Goal: Task Accomplishment & Management: Complete application form

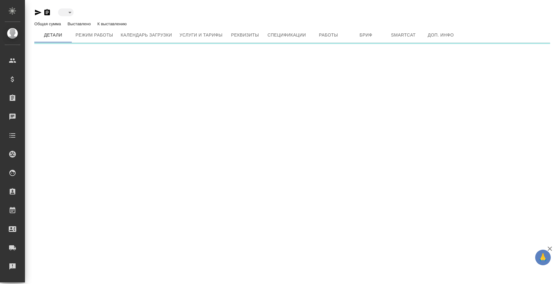
type input "active"
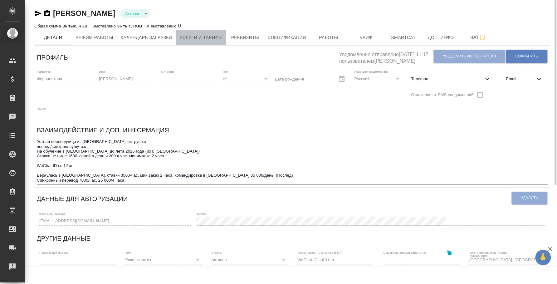
click at [198, 37] on span "Услуги и тарифы" at bounding box center [201, 38] width 43 height 8
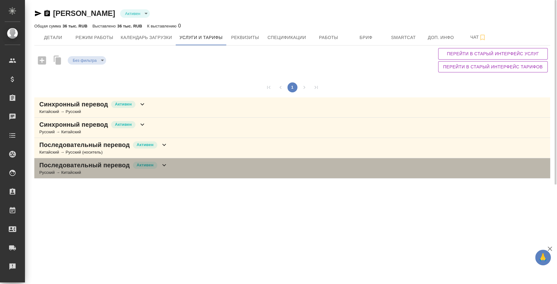
click at [184, 165] on div "Последовательный перевод Активен Русский → Китайский" at bounding box center [292, 168] width 516 height 20
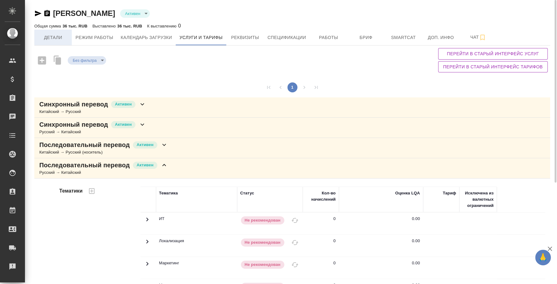
click at [63, 39] on span "Детали" at bounding box center [53, 38] width 30 height 8
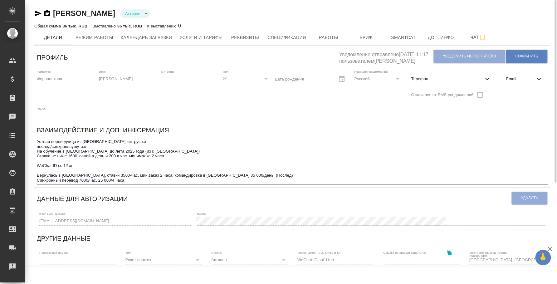
click at [456, 81] on span "Телефон" at bounding box center [447, 79] width 72 height 6
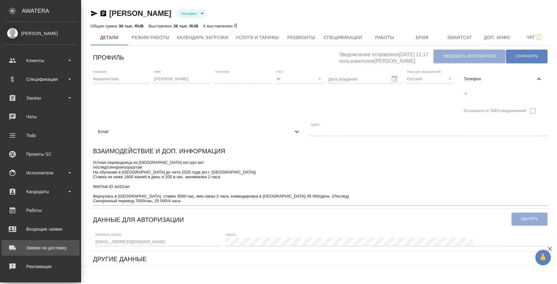
click at [24, 244] on div ".cls-1 fill:#fff; AWATERA Fedotova Irina Клиенты Спецификации Заказы 0 Чаты Tod…" at bounding box center [278, 142] width 557 height 284
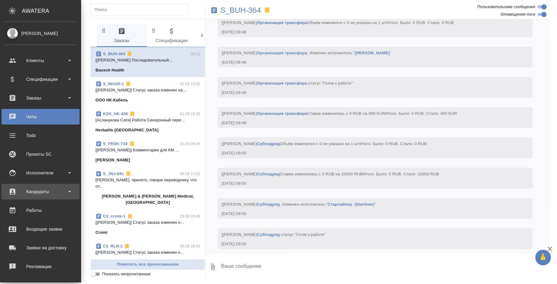
scroll to position [8386, 0]
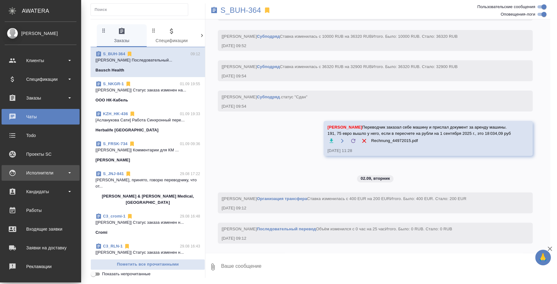
click at [37, 179] on div "Исполнители" at bounding box center [41, 173] width 78 height 16
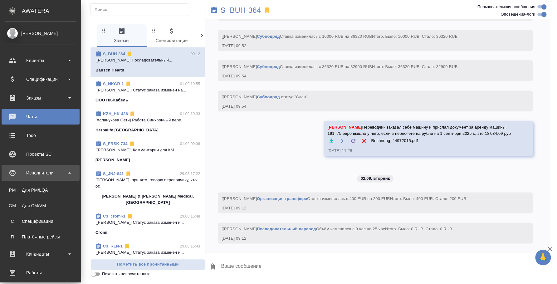
click at [57, 170] on div "Исполнители" at bounding box center [41, 172] width 72 height 9
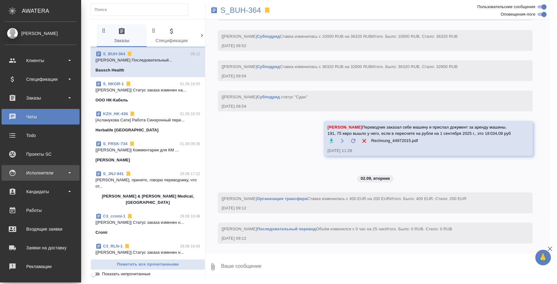
click at [56, 174] on div "Исполнители" at bounding box center [41, 172] width 72 height 9
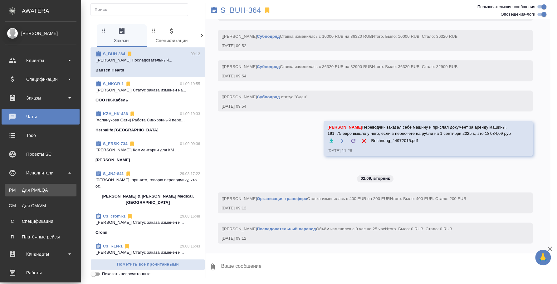
click at [52, 191] on div "Для PM/LQA" at bounding box center [41, 190] width 66 height 6
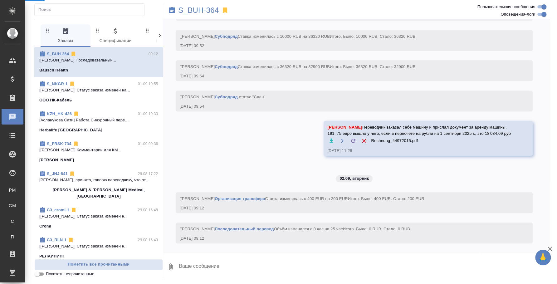
scroll to position [8255, 0]
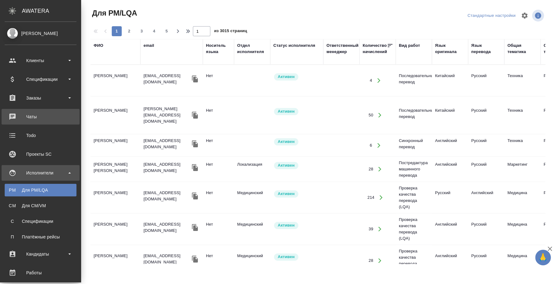
click at [17, 120] on div "Чаты" at bounding box center [41, 116] width 72 height 9
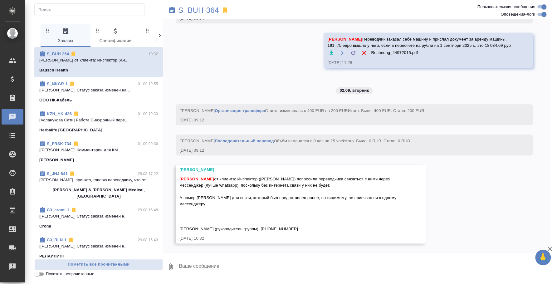
scroll to position [8344, 0]
click at [227, 269] on textarea at bounding box center [364, 266] width 372 height 21
click at [229, 142] on button "Ответить на сообщение" at bounding box center [214, 142] width 68 height 12
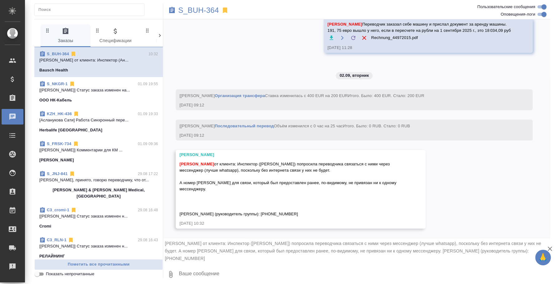
click at [210, 269] on textarea at bounding box center [364, 274] width 372 height 21
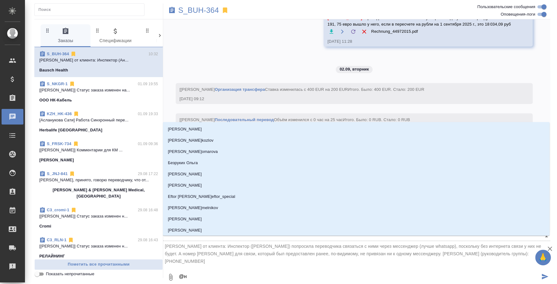
type textarea "@ни"
type input "ни"
type textarea "@ник"
type input "ник"
type textarea "@ники"
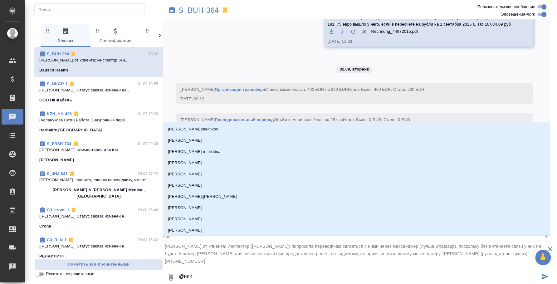
type input "ники"
type textarea "@никиф"
type input "никиф"
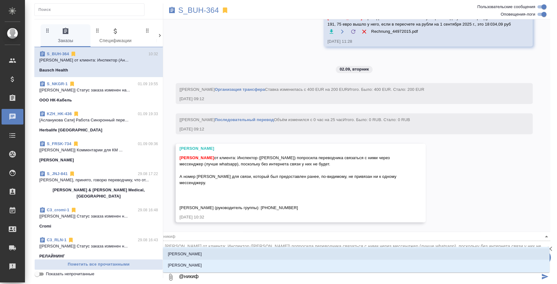
click at [221, 249] on li "[PERSON_NAME]" at bounding box center [356, 254] width 387 height 11
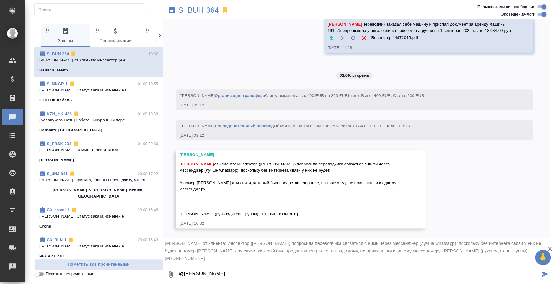
scroll to position [8353, 0]
type textarea "@Никифорова Валерия Лера, привет Написала Денису, но он пока не отвечает."
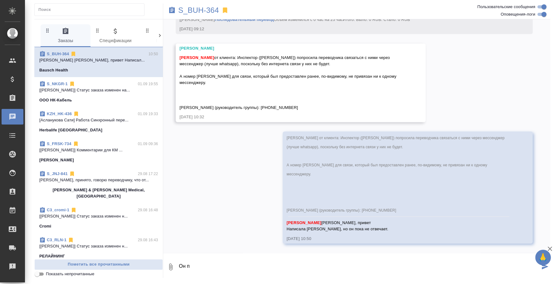
scroll to position [8458, 0]
type textarea "О"
paste textarea "+49 15678 677764"
type textarea "Попробуй его вот этот номер дать [PHONE_NUMBER] (он есть в ватсапе)"
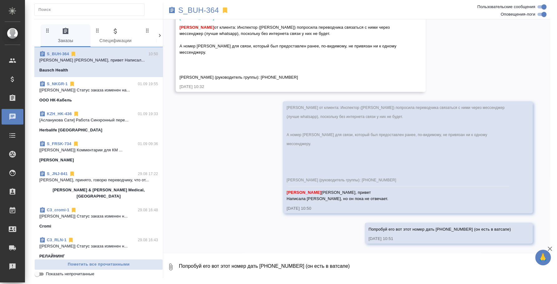
scroll to position [8489, 0]
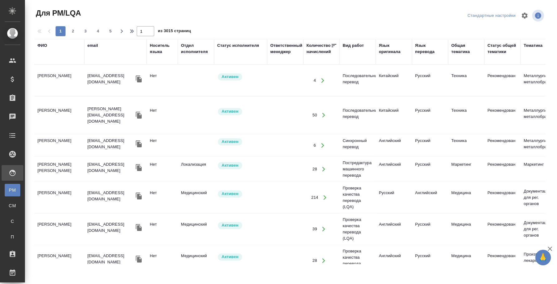
click at [43, 44] on div "ФИО" at bounding box center [42, 45] width 10 height 6
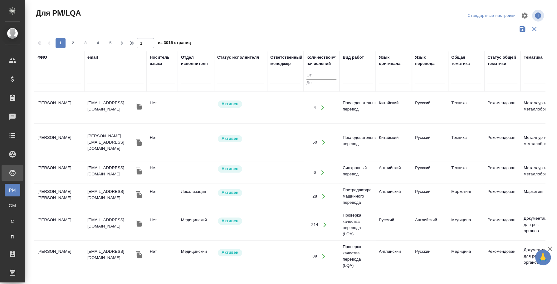
click at [49, 84] on input "text" at bounding box center [59, 80] width 44 height 8
type input "[PERSON_NAME]"
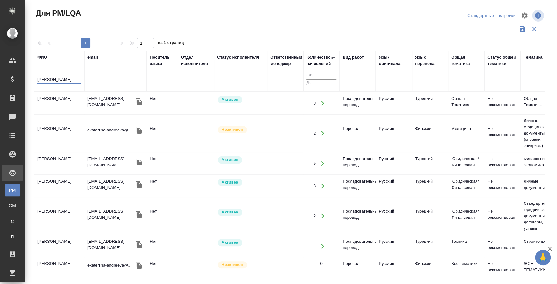
click at [68, 98] on td "[PERSON_NAME]" at bounding box center [59, 103] width 50 height 22
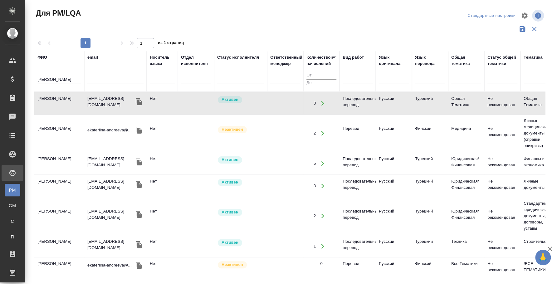
click at [68, 98] on td "[PERSON_NAME]" at bounding box center [59, 103] width 50 height 22
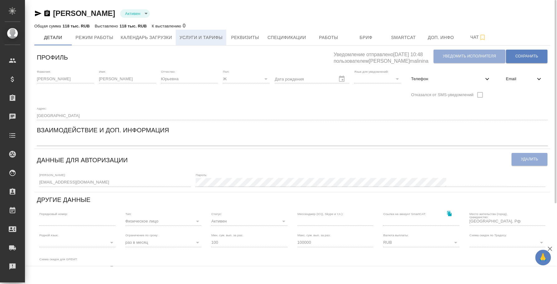
click at [200, 35] on span "Услуги и тарифы" at bounding box center [201, 38] width 43 height 8
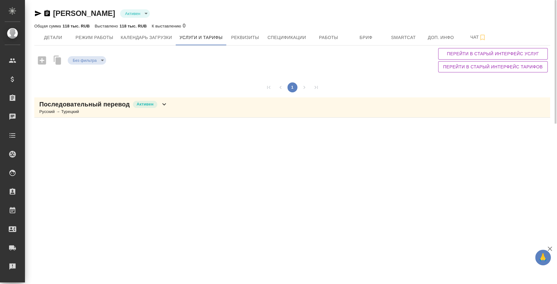
click at [180, 110] on div "Последовательный перевод Активен Русский → Турецкий" at bounding box center [292, 107] width 516 height 20
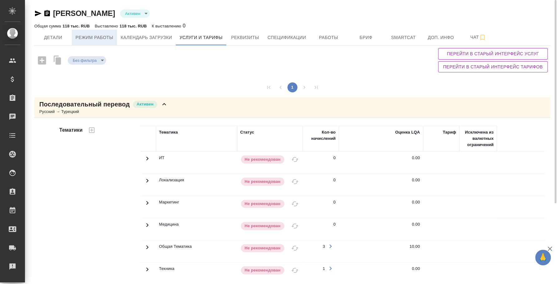
click at [93, 36] on span "Режим работы" at bounding box center [95, 38] width 38 height 8
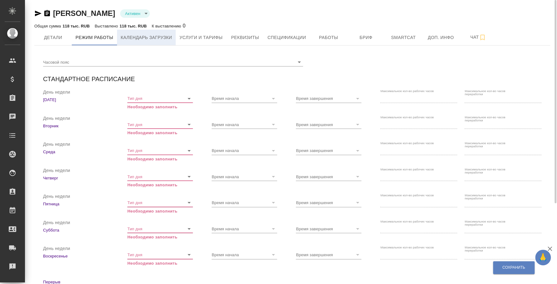
click at [162, 35] on span "Календарь загрузки" at bounding box center [147, 38] width 52 height 8
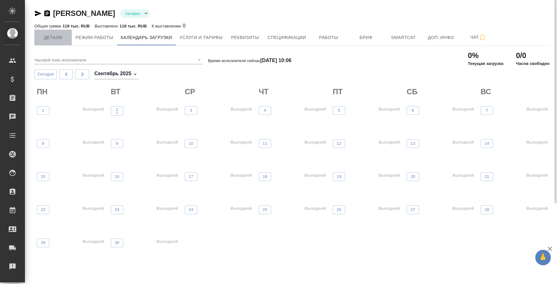
click at [51, 44] on button "Детали" at bounding box center [52, 38] width 37 height 16
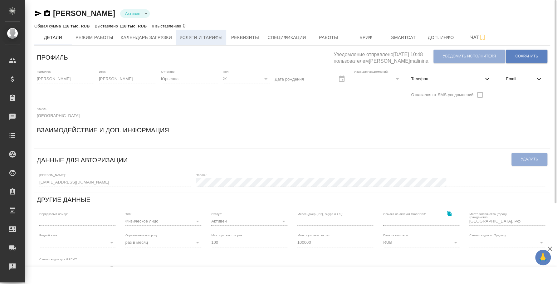
click at [218, 43] on button "Услуги и тарифы" at bounding box center [201, 38] width 51 height 16
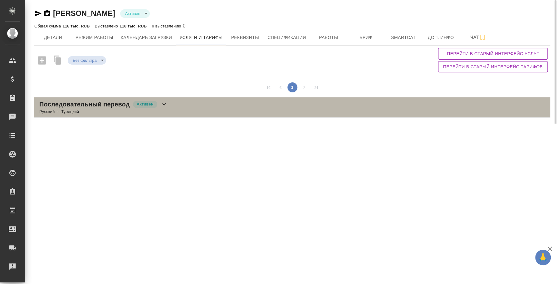
click at [220, 106] on div "Последовательный перевод Активен Русский → Турецкий" at bounding box center [292, 107] width 516 height 20
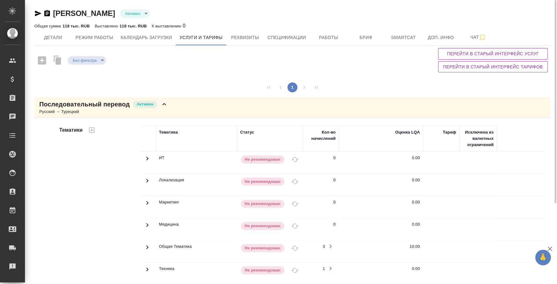
scroll to position [97, 0]
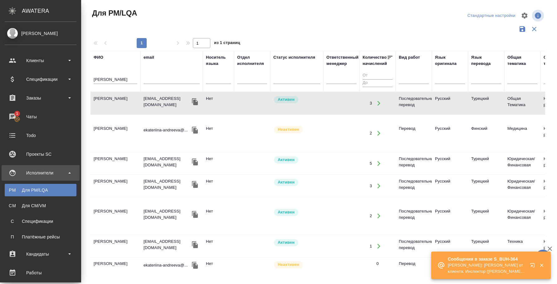
click at [20, 116] on div "Чаты" at bounding box center [41, 116] width 72 height 9
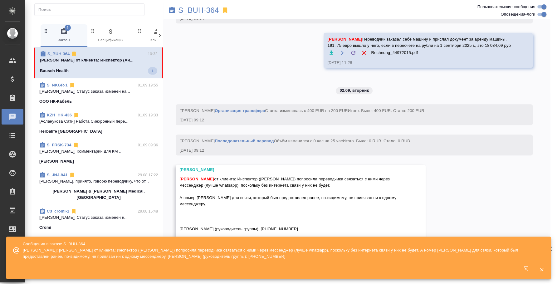
scroll to position [8344, 0]
click at [543, 268] on icon "button" at bounding box center [542, 270] width 6 height 6
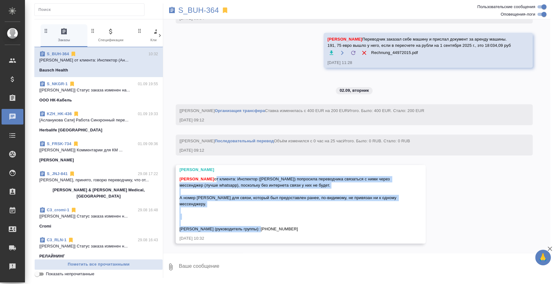
drag, startPoint x: 292, startPoint y: 232, endPoint x: 215, endPoint y: 178, distance: 94.1
click at [215, 178] on div "Федотова Ирина от клиента: Инспектор (Анна) попросила переводчика связаться с н…" at bounding box center [292, 204] width 225 height 58
copy span "от клиента: Инспектор (Анна) попросила переводчика связаться с ними через мессе…"
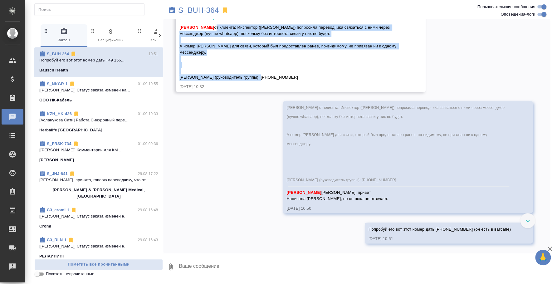
scroll to position [8489, 0]
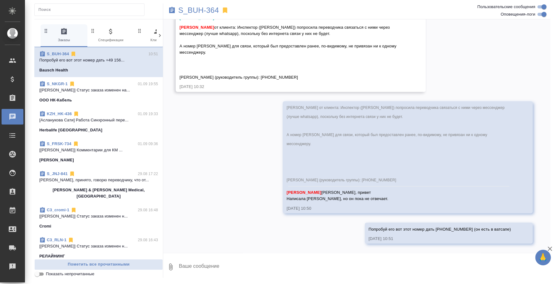
click at [393, 269] on textarea at bounding box center [364, 266] width 372 height 21
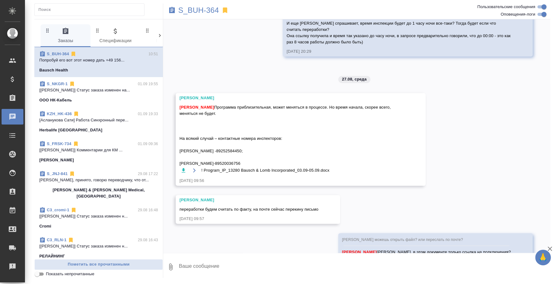
scroll to position [8489, 0]
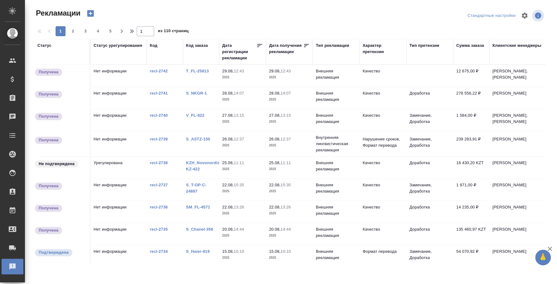
click at [275, 53] on div "Дата получения рекламации" at bounding box center [286, 48] width 34 height 12
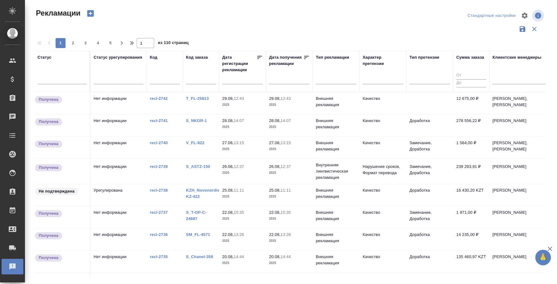
click at [280, 82] on input "text" at bounding box center [291, 79] width 37 height 9
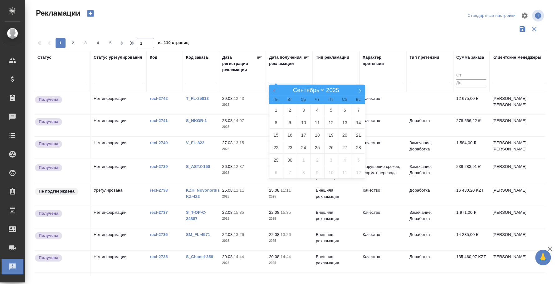
click at [277, 92] on span at bounding box center [274, 90] width 11 height 11
select select "7"
click at [326, 109] on span "1" at bounding box center [331, 110] width 14 height 12
type div "2025-07-31T21:00:00.000Z"
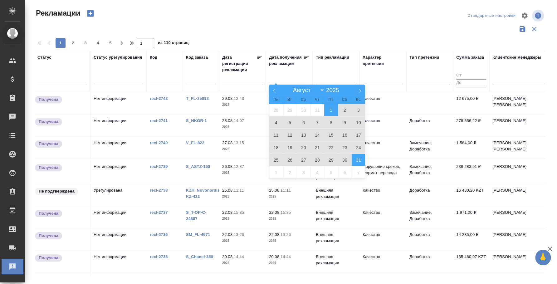
click at [361, 160] on span "31" at bounding box center [359, 160] width 14 height 12
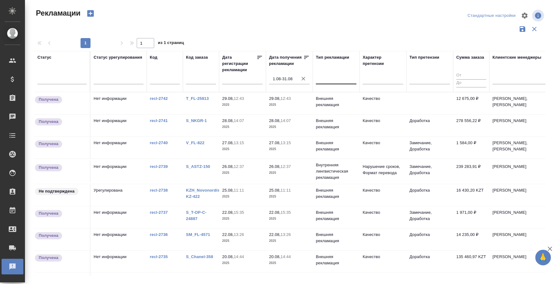
click at [328, 77] on div at bounding box center [336, 77] width 41 height 9
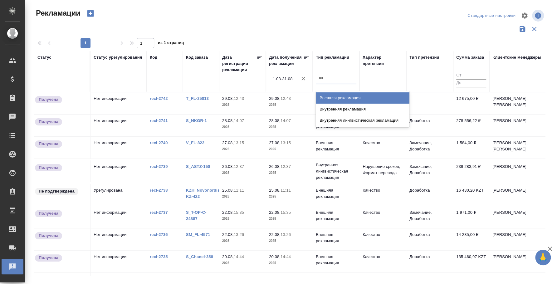
type input "вне"
click at [337, 98] on div "Внешняя рекламация" at bounding box center [363, 97] width 94 height 11
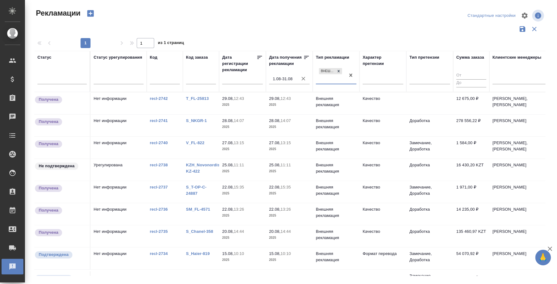
click at [303, 79] on icon "button" at bounding box center [303, 79] width 6 height 6
click at [243, 79] on input "text" at bounding box center [244, 79] width 37 height 9
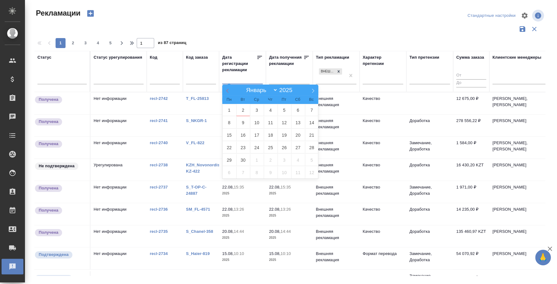
click at [228, 89] on icon at bounding box center [227, 91] width 2 height 4
select select "7"
click at [287, 113] on span "1" at bounding box center [285, 110] width 14 height 12
type div "2025-07-31T21:00:00.000Z"
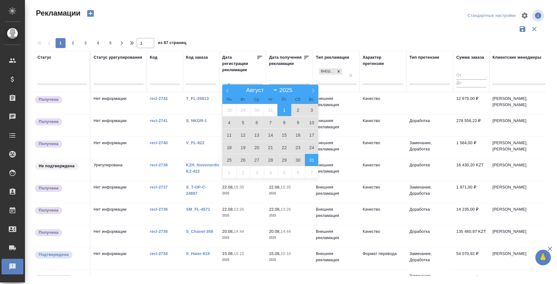
click at [314, 162] on span "31" at bounding box center [312, 160] width 14 height 12
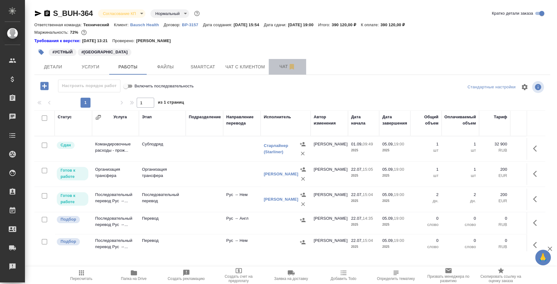
click at [285, 64] on span "Чат" at bounding box center [288, 67] width 30 height 8
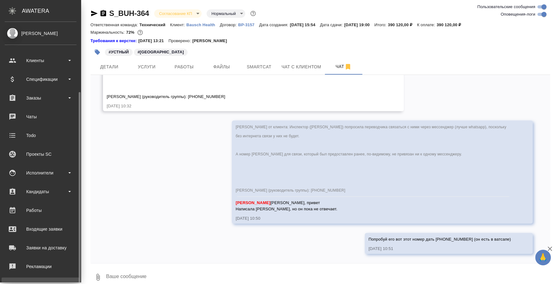
scroll to position [57, 0]
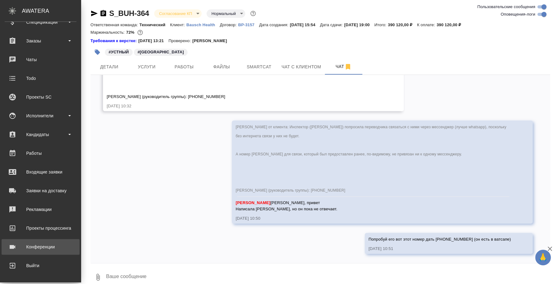
click at [58, 249] on div "Конференции" at bounding box center [41, 246] width 72 height 9
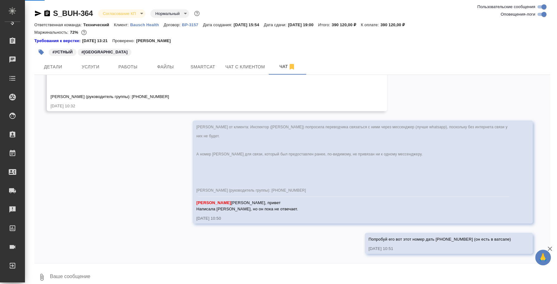
scroll to position [8372, 0]
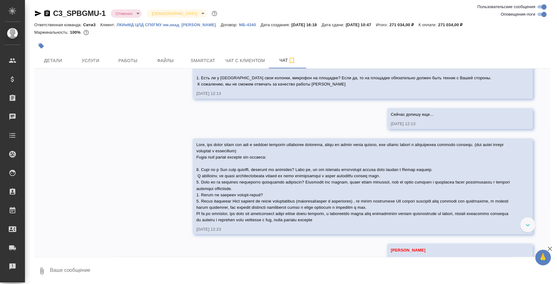
scroll to position [816, 0]
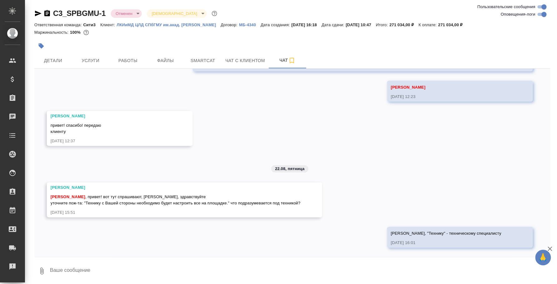
click at [46, 11] on icon "button" at bounding box center [47, 13] width 6 height 6
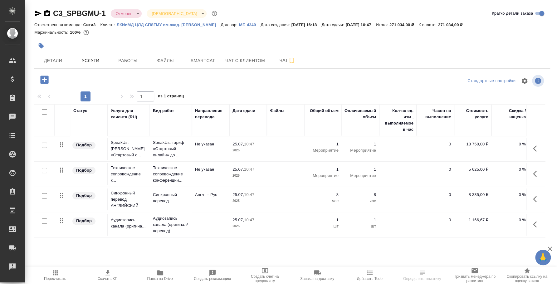
click at [37, 11] on icon "button" at bounding box center [37, 13] width 7 height 7
click at [279, 58] on span "Чат" at bounding box center [288, 61] width 30 height 8
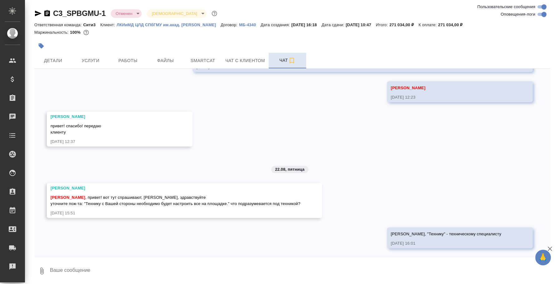
scroll to position [816, 0]
click at [35, 15] on icon "button" at bounding box center [38, 14] width 7 height 6
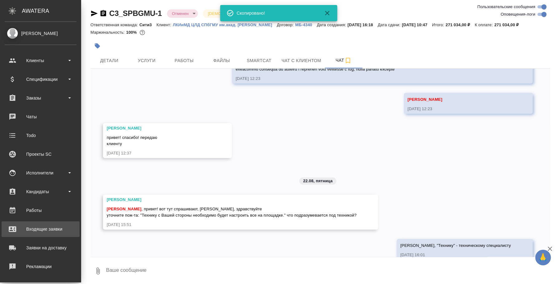
scroll to position [57, 0]
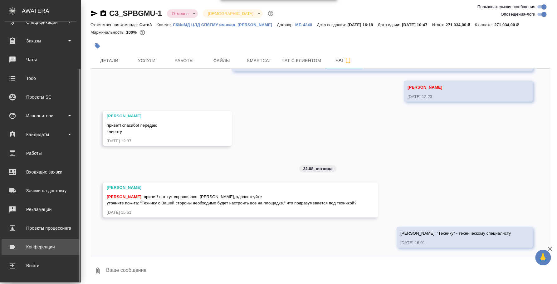
click at [48, 247] on div "Конференции" at bounding box center [41, 246] width 72 height 9
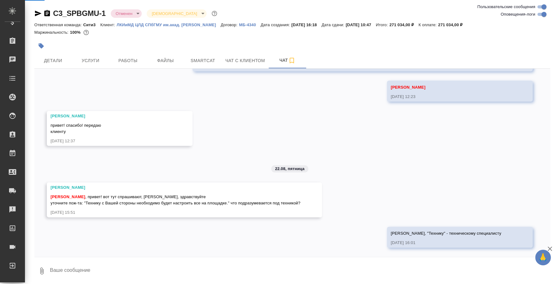
scroll to position [816, 0]
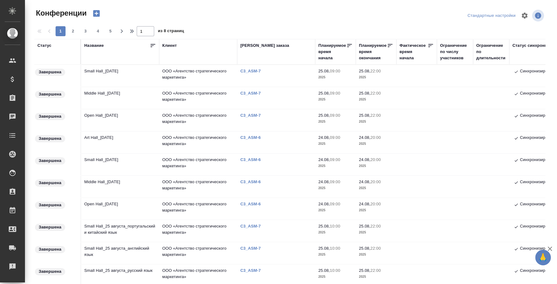
click at [96, 13] on icon "button" at bounding box center [96, 13] width 9 height 9
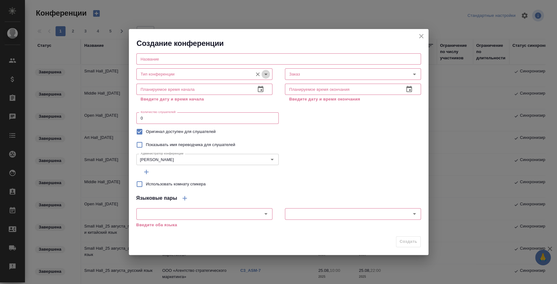
click at [265, 73] on icon "Open" at bounding box center [265, 74] width 7 height 7
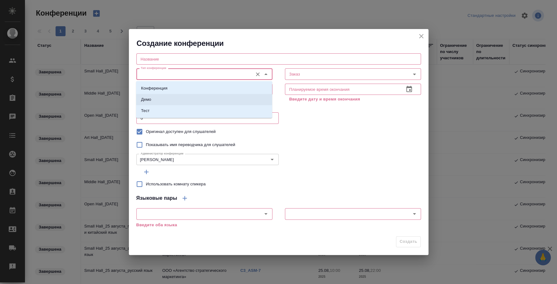
click at [230, 96] on li "Демо" at bounding box center [204, 99] width 136 height 11
type input "Демо"
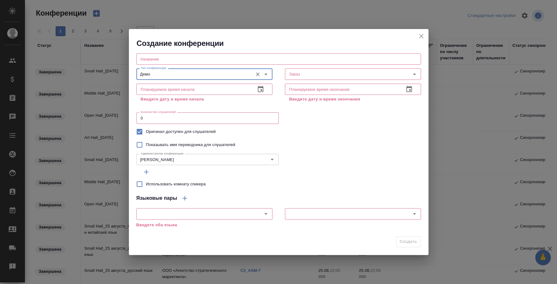
click at [223, 60] on input "text" at bounding box center [278, 58] width 285 height 11
paste input "**[C3_SPBGMU-1](https://tera.awatera.com/Order/687655403a10bbebe127505f/chat)**"
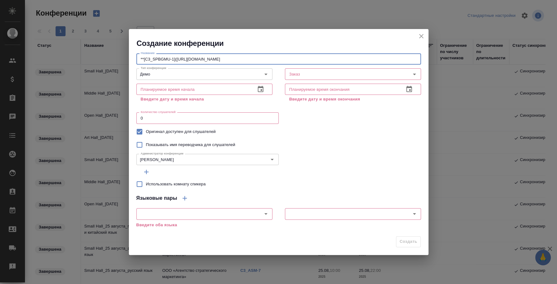
drag, startPoint x: 338, startPoint y: 63, endPoint x: 175, endPoint y: 58, distance: 162.8
click at [175, 58] on input "**[C3_SPBGMU-1](https://tera.awatera.com/Order/687655403a10bbebe127505f/chat)**" at bounding box center [278, 58] width 285 height 11
drag, startPoint x: 150, startPoint y: 60, endPoint x: 124, endPoint y: 56, distance: 26.2
click at [124, 56] on div "Создание конференции Название C3_SPBGMU-1_ДЕМО Название Тип конференции Демо Ти…" at bounding box center [278, 142] width 557 height 284
click at [139, 55] on input "C3_SPBGMU-1_ДЕМО" at bounding box center [278, 58] width 285 height 11
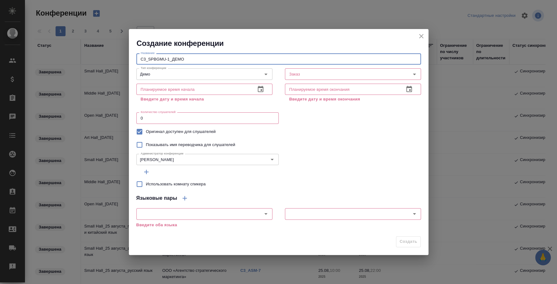
click at [146, 57] on input "C3_SPBGMU-1_ДЕМО" at bounding box center [278, 58] width 285 height 11
click at [148, 59] on input "C3_SPBGMU-1_ДЕМО" at bounding box center [278, 58] width 285 height 11
type input "SPBGMU_ДЕМО"
click at [311, 72] on input "Заказ" at bounding box center [338, 73] width 102 height 7
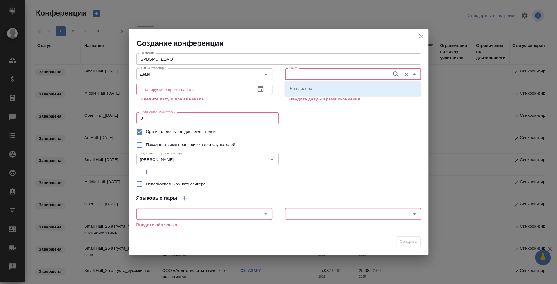
paste input "**[C3_SPBGMU-1](https://tera.awatera.com/Order/687655403a10bbebe127505f/chat)**"
click at [319, 72] on input "**[C3_SPBGMU-1](https://tera.awatera.com/Order/687655403a10bbebe127505f/chat)**" at bounding box center [338, 73] width 102 height 7
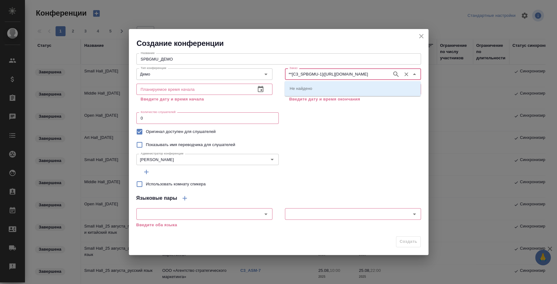
click at [319, 72] on input "**[C3_SPBGMU-1](https://tera.awatera.com/Order/687655403a10bbebe127505f/chat)**" at bounding box center [338, 73] width 102 height 7
type input "**[C3_SPBGMU-1](https://tera.awatera.com/Order/687655403a10bbebe127505f/chat)**"
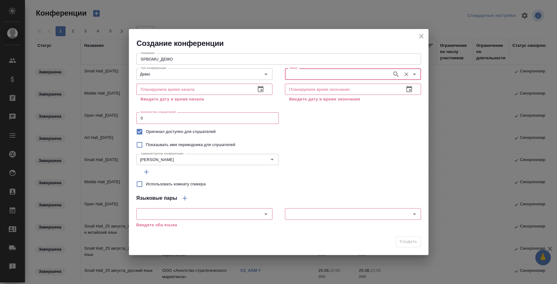
scroll to position [0, 0]
paste input "C3_SPBGMU-1"
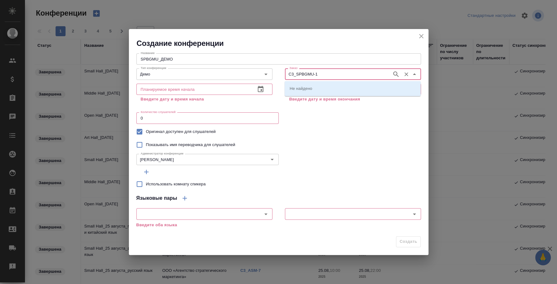
type input "C3_SPBGMU-1"
click at [349, 86] on li "C3_SPBGMU-1" at bounding box center [353, 88] width 136 height 11
type input "C3_SPBGMU-1"
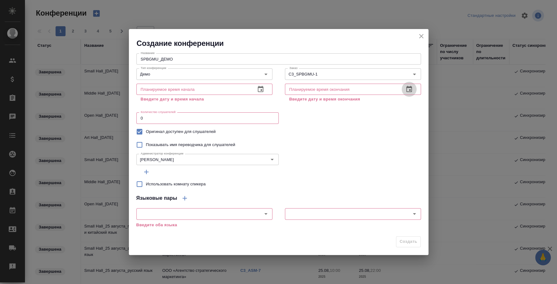
click at [406, 90] on icon "button" at bounding box center [409, 89] width 7 height 7
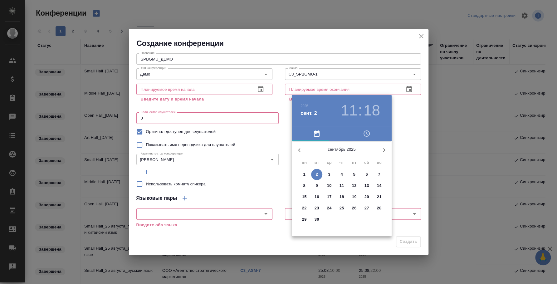
click at [317, 171] on p "2" at bounding box center [317, 174] width 2 height 6
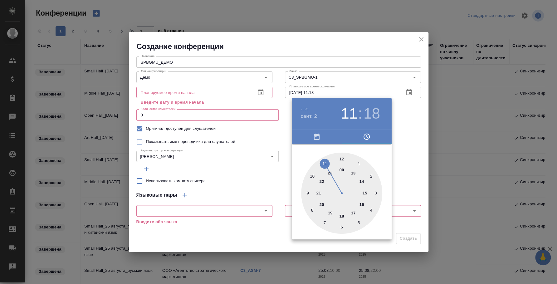
drag, startPoint x: 333, startPoint y: 90, endPoint x: 319, endPoint y: 94, distance: 14.8
click at [319, 94] on div at bounding box center [278, 142] width 557 height 284
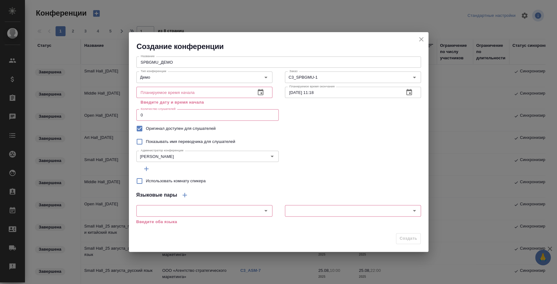
click at [317, 93] on div "2025 сент. 2 11 : 18 00 1 2 3 4 5 6 7 8 9 10 11 12 13 14 15 16 17 18 19 20 21 2…" at bounding box center [278, 142] width 557 height 284
drag, startPoint x: 314, startPoint y: 92, endPoint x: 330, endPoint y: 89, distance: 16.4
click at [330, 89] on input "02.09.2025 11:18" at bounding box center [342, 92] width 114 height 11
type input "02.09.2025 19:00"
click at [262, 93] on icon "button" at bounding box center [260, 92] width 7 height 7
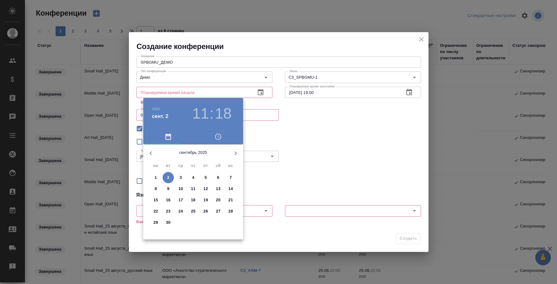
click at [170, 177] on span "2" at bounding box center [168, 178] width 11 height 6
type input "02.09.2025 11:18"
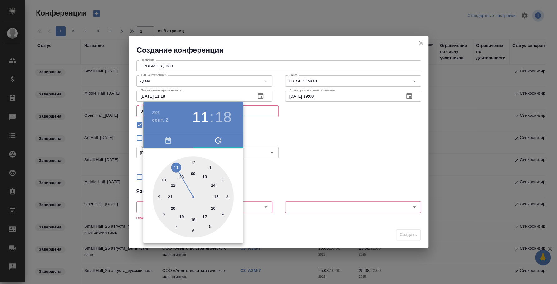
click at [324, 152] on div at bounding box center [278, 142] width 557 height 284
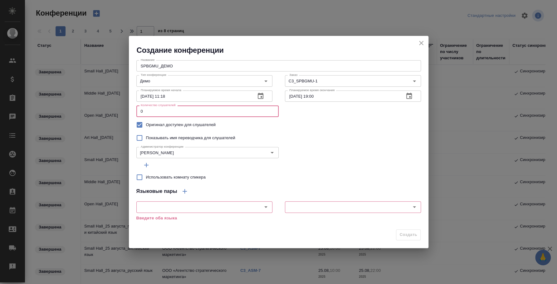
drag, startPoint x: 198, startPoint y: 111, endPoint x: 127, endPoint y: 101, distance: 71.8
click at [127, 101] on div "Создание конференции Название SPBGMU_ДЕМО Название Тип конференции Демо Тип кон…" at bounding box center [278, 142] width 557 height 284
type input "100"
click at [148, 164] on icon "button" at bounding box center [146, 164] width 7 height 7
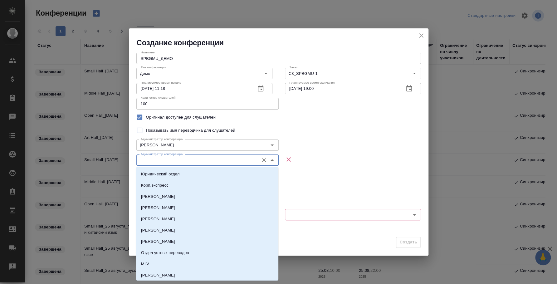
click at [173, 163] on input "Администратор конференции" at bounding box center [197, 159] width 118 height 7
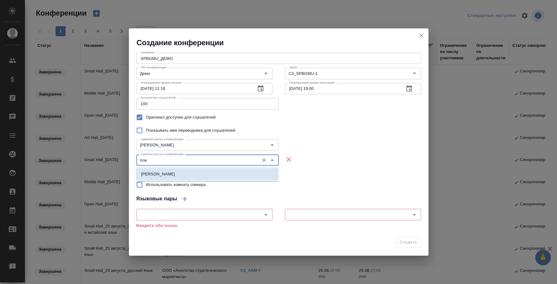
click at [191, 169] on li "Плеханова Мария" at bounding box center [207, 174] width 142 height 11
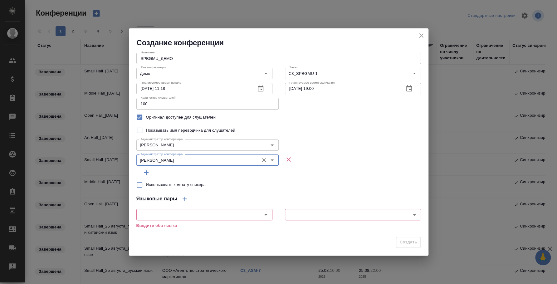
type input "Плеханова Мария"
click at [138, 185] on input "Использовать комнату спикера" at bounding box center [139, 184] width 13 height 13
checkbox input "true"
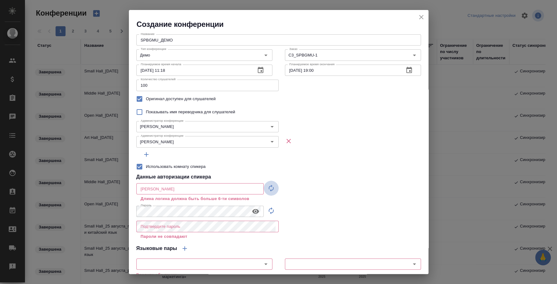
click at [274, 189] on button "button" at bounding box center [271, 188] width 15 height 15
type input "speaker_gHqb4YCB"
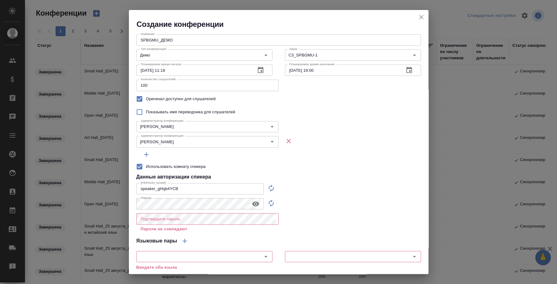
click at [257, 200] on button "button" at bounding box center [255, 203] width 15 height 9
click at [116, 203] on div "Создание конференции Название SPBGMU_ДЕМО Название Тип конференции Демо Тип кон…" at bounding box center [278, 142] width 557 height 284
click at [331, 211] on div "Название SPBGMU_ДЕМО Название Тип конференции Демо Тип конференции Заказ C3_SPB…" at bounding box center [279, 148] width 300 height 239
click at [237, 246] on input "text" at bounding box center [193, 248] width 111 height 7
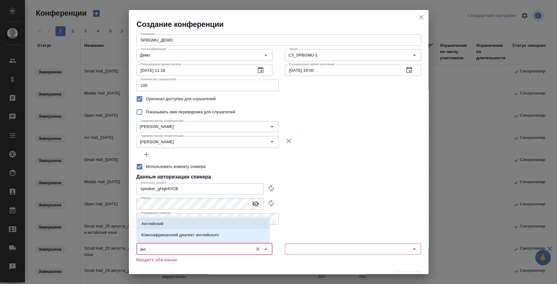
click at [251, 221] on li "Английский" at bounding box center [202, 223] width 133 height 11
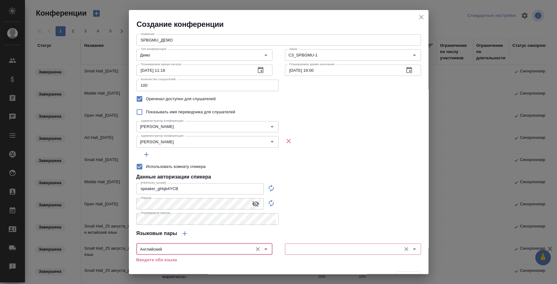
type input "Английский"
click at [322, 251] on input "text" at bounding box center [342, 248] width 111 height 7
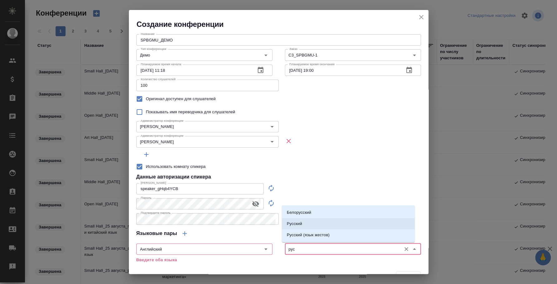
click at [357, 223] on li "Русский" at bounding box center [348, 223] width 133 height 11
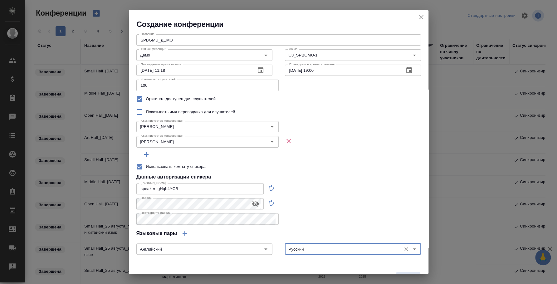
type input "Русский"
click at [165, 187] on input "speaker_gHqb4YCB" at bounding box center [199, 188] width 127 height 11
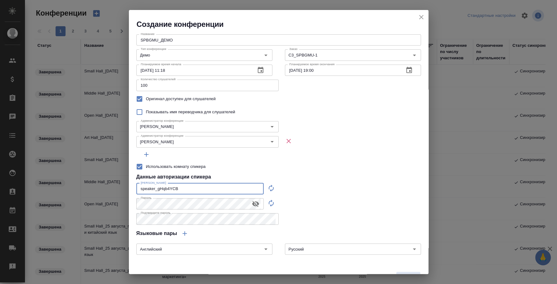
click at [165, 187] on input "speaker_gHqb4YCB" at bounding box center [199, 188] width 127 height 11
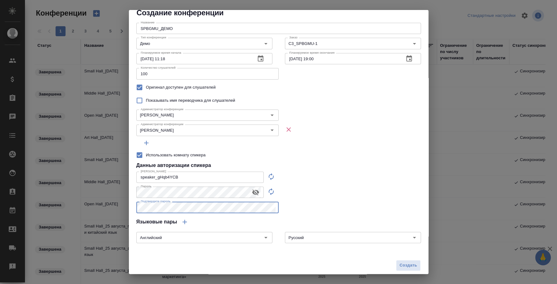
scroll to position [16, 0]
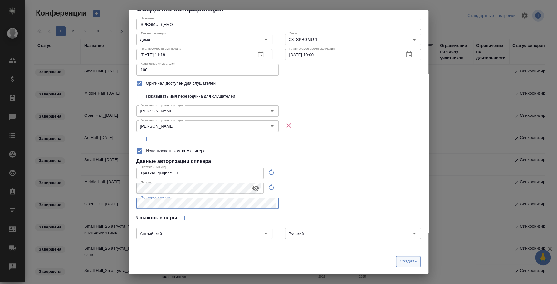
click at [401, 261] on span "Создать" at bounding box center [408, 261] width 17 height 7
type input "0"
checkbox input "false"
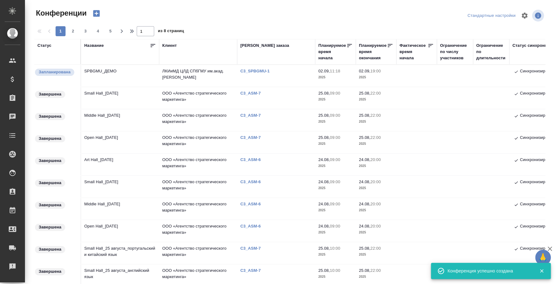
scroll to position [0, 0]
click at [111, 74] on td "SPBGMU_ДЕМО" at bounding box center [120, 76] width 78 height 22
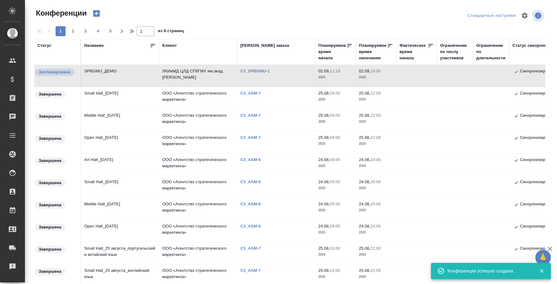
click at [111, 74] on td "SPBGMU_ДЕМО" at bounding box center [120, 76] width 78 height 22
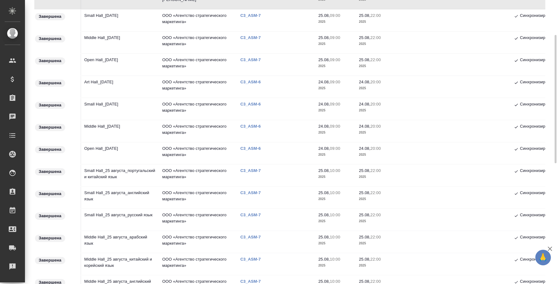
click at [117, 150] on td "Open Hall_24 August" at bounding box center [120, 153] width 78 height 22
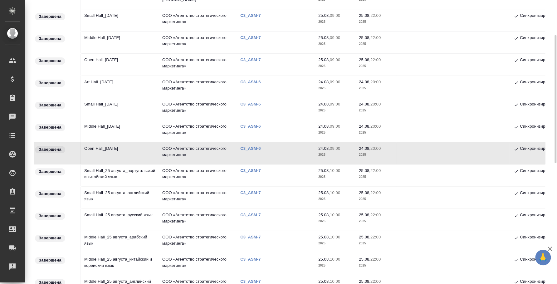
click at [117, 150] on td "Open Hall_24 August" at bounding box center [120, 153] width 78 height 22
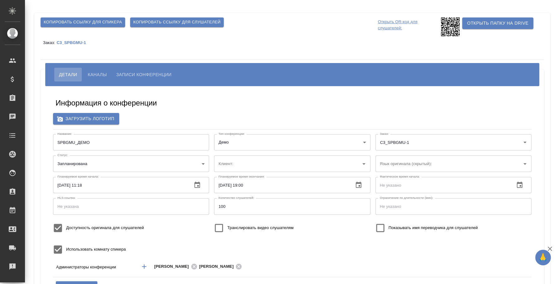
type input "ЛКИиМД ЦЛД СПбГМУ им.акад. [PERSON_NAME]"
type input "Плеханова Мария"
click at [100, 22] on span "Копировать ссылку для спикера" at bounding box center [83, 22] width 78 height 7
click at [180, 23] on span "Копировать ссылку для слушателей" at bounding box center [176, 22] width 87 height 7
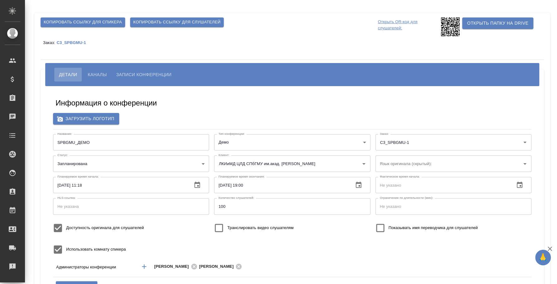
click at [403, 22] on p "Открыть QR-код для слушателей:" at bounding box center [409, 26] width 62 height 19
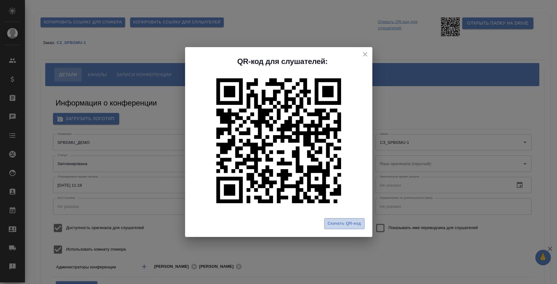
click at [335, 222] on span "Скачать QR-код" at bounding box center [344, 223] width 33 height 7
click at [318, 33] on div "QR-код для слушателей: Скачать QR-код" at bounding box center [278, 142] width 557 height 284
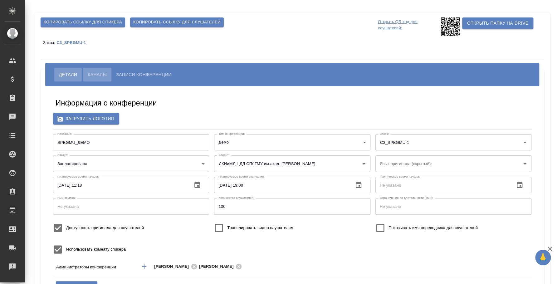
click at [102, 70] on button "Каналы" at bounding box center [97, 75] width 28 height 14
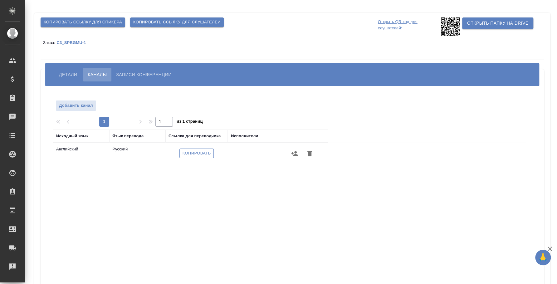
click at [210, 156] on span "Копировать" at bounding box center [197, 153] width 28 height 7
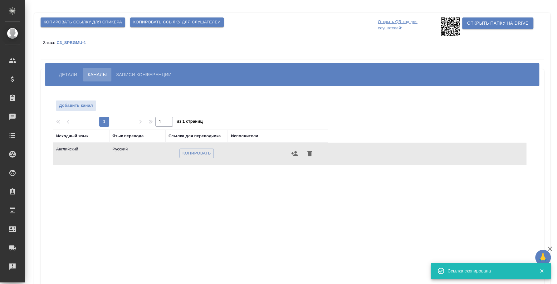
click at [295, 151] on icon "button" at bounding box center [294, 153] width 7 height 5
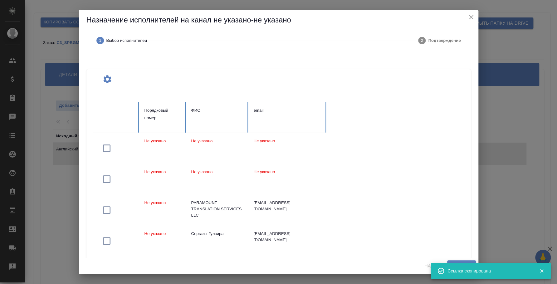
click at [212, 117] on input "text" at bounding box center [217, 118] width 52 height 9
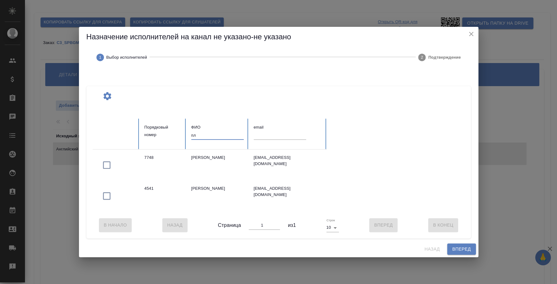
type input "п"
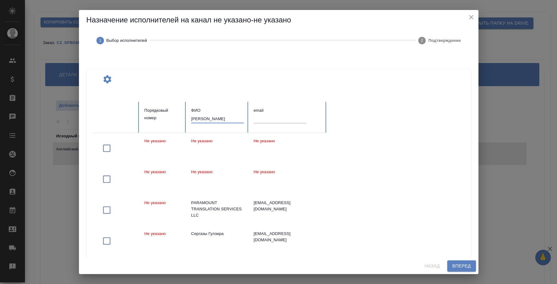
type input "федотова ирина"
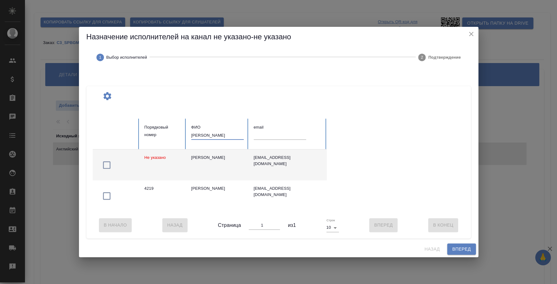
click at [106, 163] on icon "button" at bounding box center [107, 165] width 10 height 10
click at [454, 255] on button "Вперед" at bounding box center [461, 250] width 28 height 12
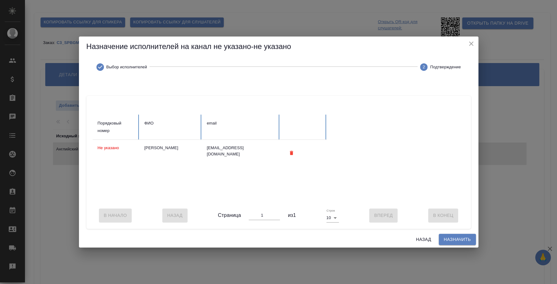
click at [456, 241] on span "Назначить" at bounding box center [457, 240] width 27 height 8
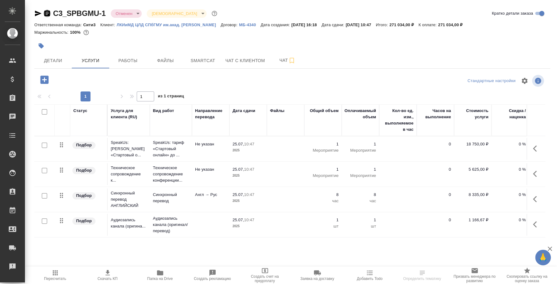
click at [49, 15] on icon "button" at bounding box center [47, 13] width 6 height 6
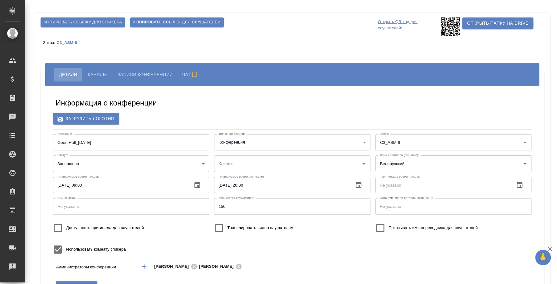
type input "ООО «Агентство стратегического маркетинга»"
type input "[PERSON_NAME]"
click at [97, 74] on span "Каналы" at bounding box center [97, 74] width 19 height 7
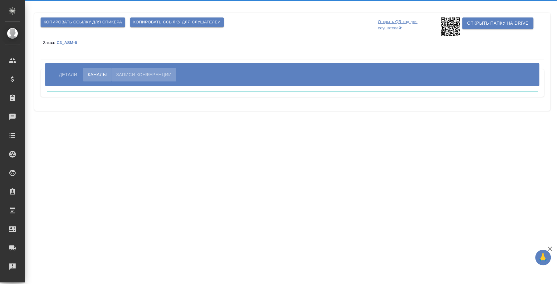
click at [141, 73] on span "Записи конференции" at bounding box center [143, 74] width 55 height 7
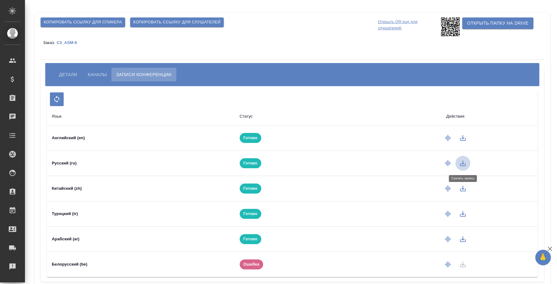
click at [463, 163] on icon "button" at bounding box center [463, 164] width 6 height 6
